Goal: Information Seeking & Learning: Learn about a topic

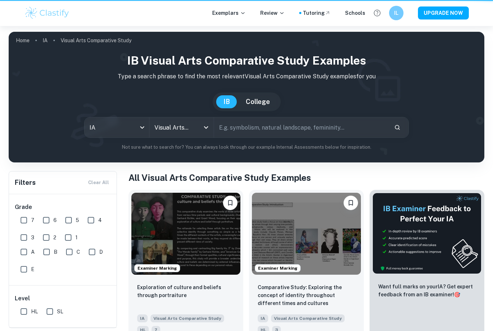
scroll to position [537, 0]
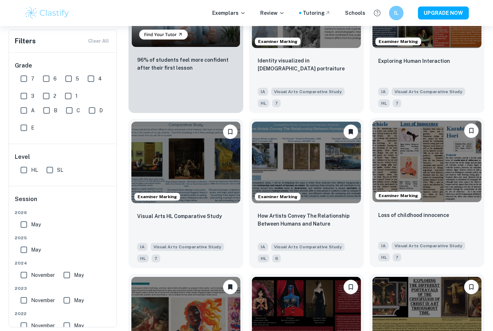
click at [434, 180] on img at bounding box center [426, 162] width 109 height 82
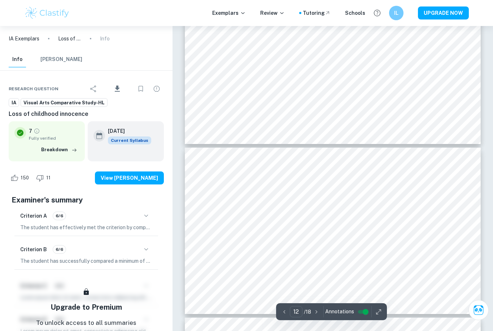
scroll to position [1892, 0]
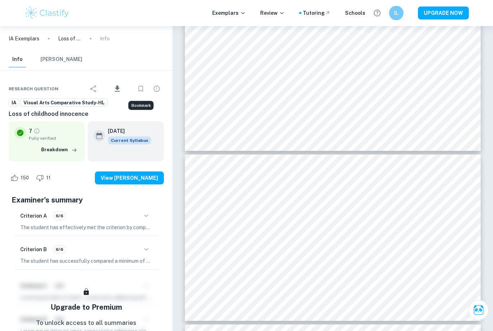
click at [138, 87] on icon "Bookmark" at bounding box center [140, 88] width 9 height 9
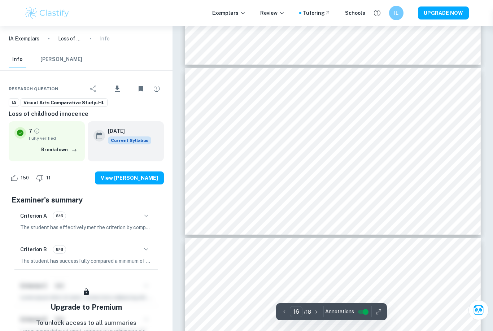
scroll to position [2709, 0]
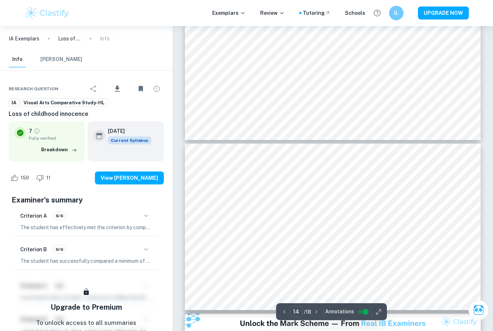
type input "13"
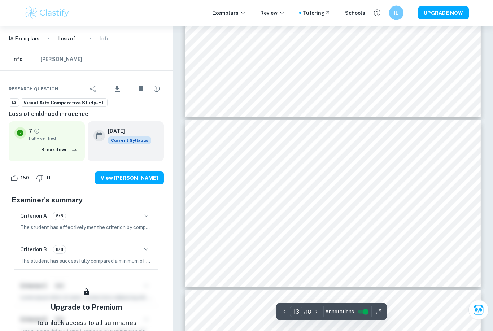
scroll to position [2096, 0]
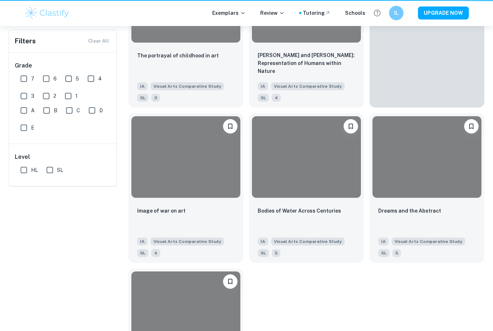
scroll to position [537, 0]
